Goal: Transaction & Acquisition: Purchase product/service

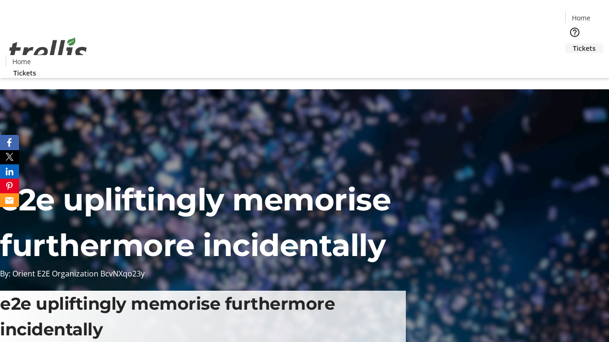
click at [573, 43] on span "Tickets" at bounding box center [584, 48] width 23 height 10
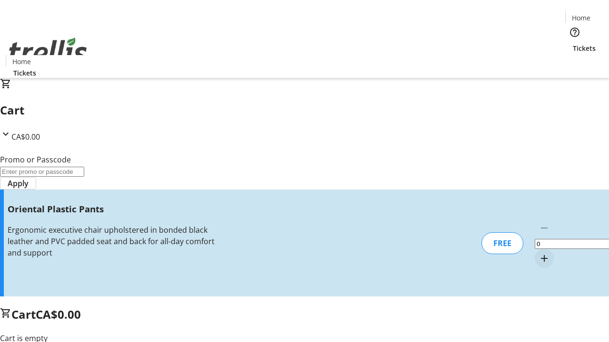
click at [538, 253] on mat-icon "Increment by one" at bounding box center [543, 258] width 11 height 11
type input "1"
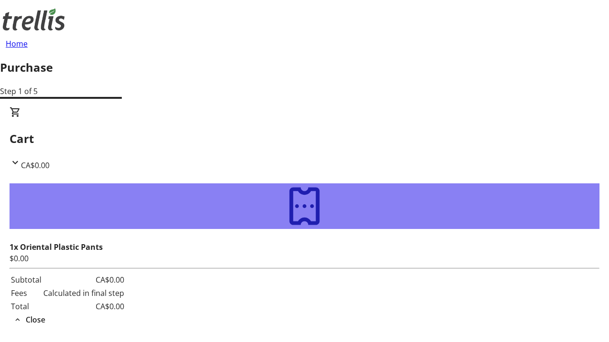
type input "[EMAIL_ADDRESS][DOMAIN_NAME]"
type input "Beau"
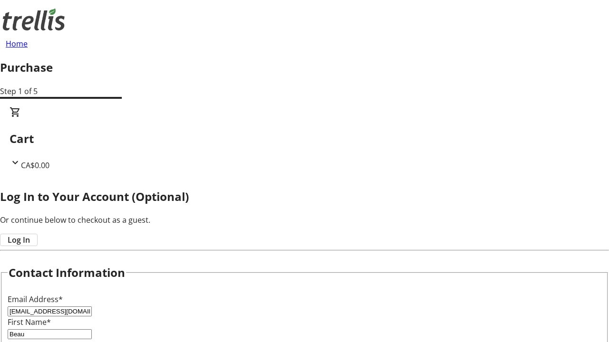
type input "[PERSON_NAME]"
